Goal: Find contact information: Find contact information

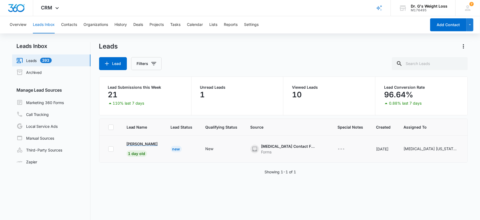
click at [137, 150] on span "1 day old" at bounding box center [137, 153] width 20 height 6
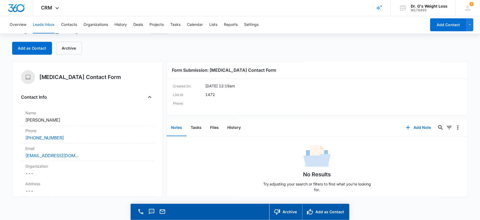
scroll to position [3, 0]
drag, startPoint x: 56, startPoint y: 119, endPoint x: 22, endPoint y: 123, distance: 35.0
click at [22, 123] on div "Name Cancel Save Changes [PERSON_NAME]" at bounding box center [87, 117] width 133 height 18
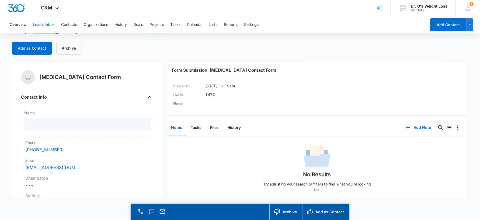
click at [100, 98] on div "Contact Info" at bounding box center [87, 97] width 133 height 9
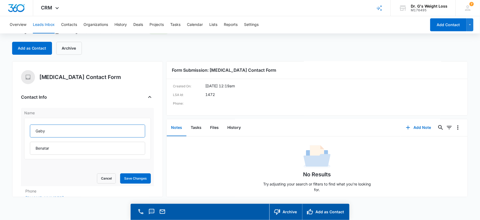
drag, startPoint x: 53, startPoint y: 130, endPoint x: 32, endPoint y: 132, distance: 21.7
click at [32, 132] on input "Gaby" at bounding box center [87, 130] width 115 height 13
drag, startPoint x: 64, startPoint y: 149, endPoint x: 27, endPoint y: 146, distance: 36.7
click at [27, 146] on div "[PERSON_NAME]" at bounding box center [87, 138] width 127 height 41
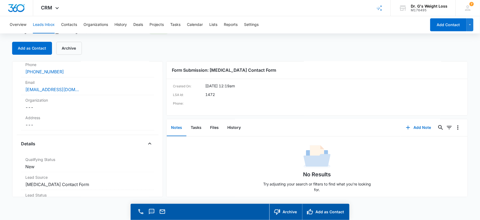
scroll to position [108, 0]
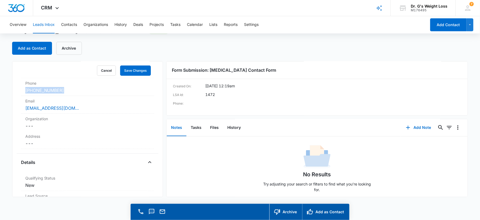
drag, startPoint x: 67, startPoint y: 88, endPoint x: 9, endPoint y: 89, distance: 58.2
click at [9, 89] on main "[MEDICAL_DATA] Contact Form - Lead 1 day old Add as Contact Archive [MEDICAL_DA…" at bounding box center [240, 123] width 480 height 193
drag, startPoint x: 9, startPoint y: 89, endPoint x: 32, endPoint y: 91, distance: 22.7
copy link "[PHONE_NUMBER]"
drag, startPoint x: 82, startPoint y: 109, endPoint x: 16, endPoint y: 110, distance: 66.0
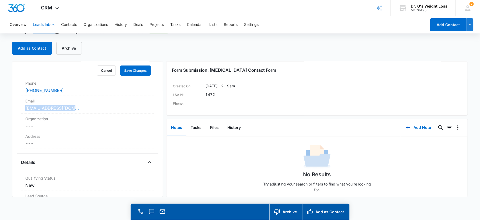
click at [16, 110] on div "[MEDICAL_DATA] Contact Form Contact Info Name [PERSON_NAME] Cancel Save Changes…" at bounding box center [87, 129] width 151 height 136
drag, startPoint x: 16, startPoint y: 110, endPoint x: 26, endPoint y: 108, distance: 10.5
copy link "[EMAIL_ADDRESS][DOMAIN_NAME]"
